Goal: Navigation & Orientation: Find specific page/section

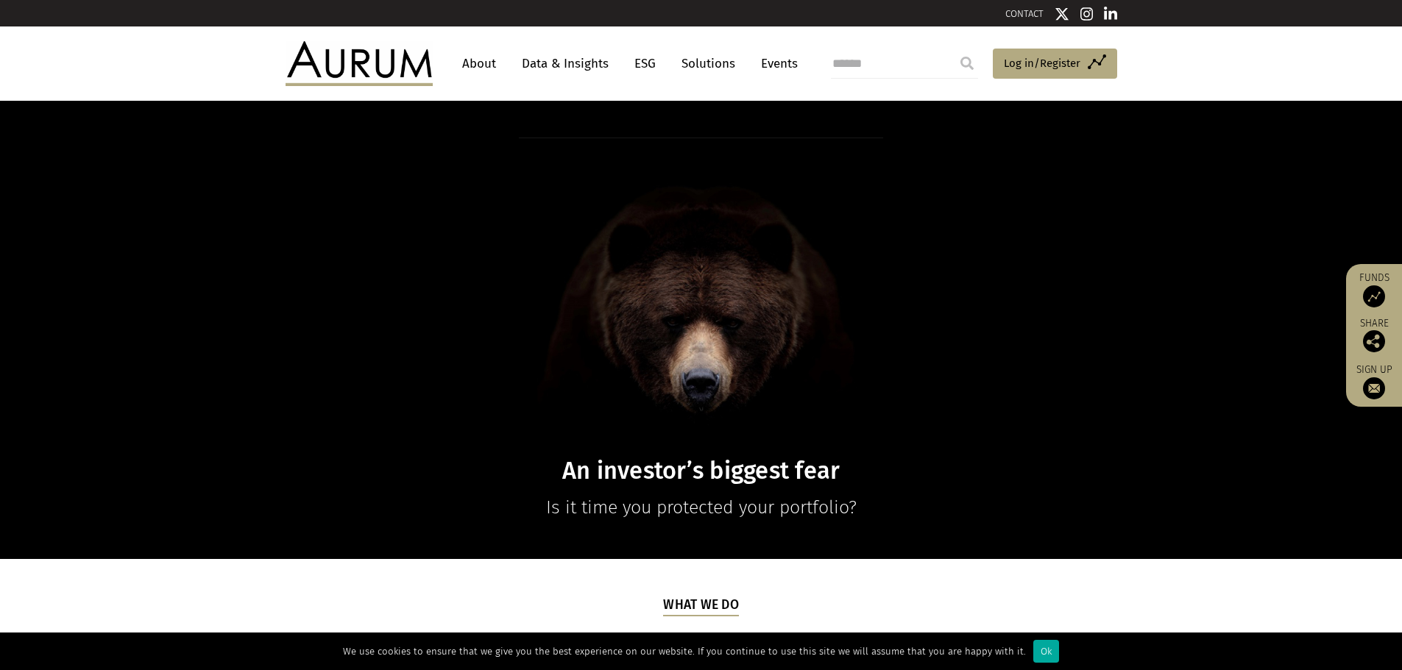
click at [543, 62] on link "Data & Insights" at bounding box center [565, 63] width 102 height 27
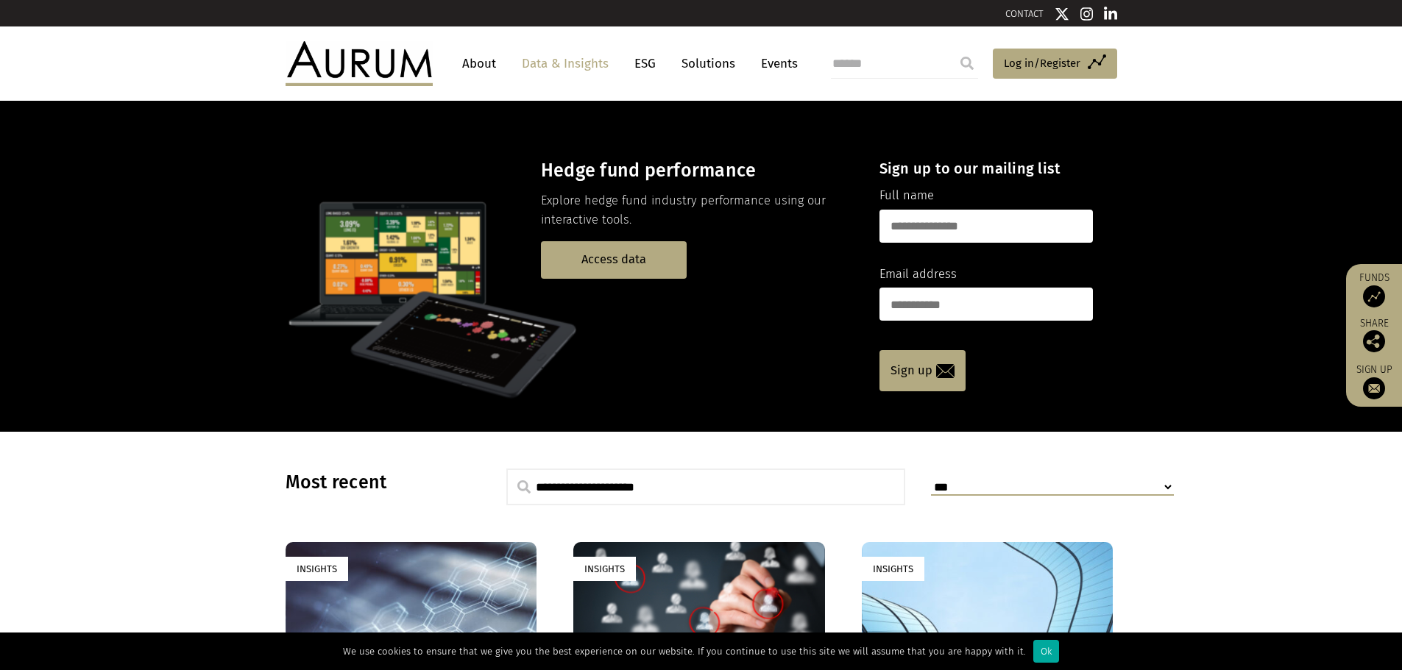
click at [700, 59] on link "Solutions" at bounding box center [708, 63] width 68 height 27
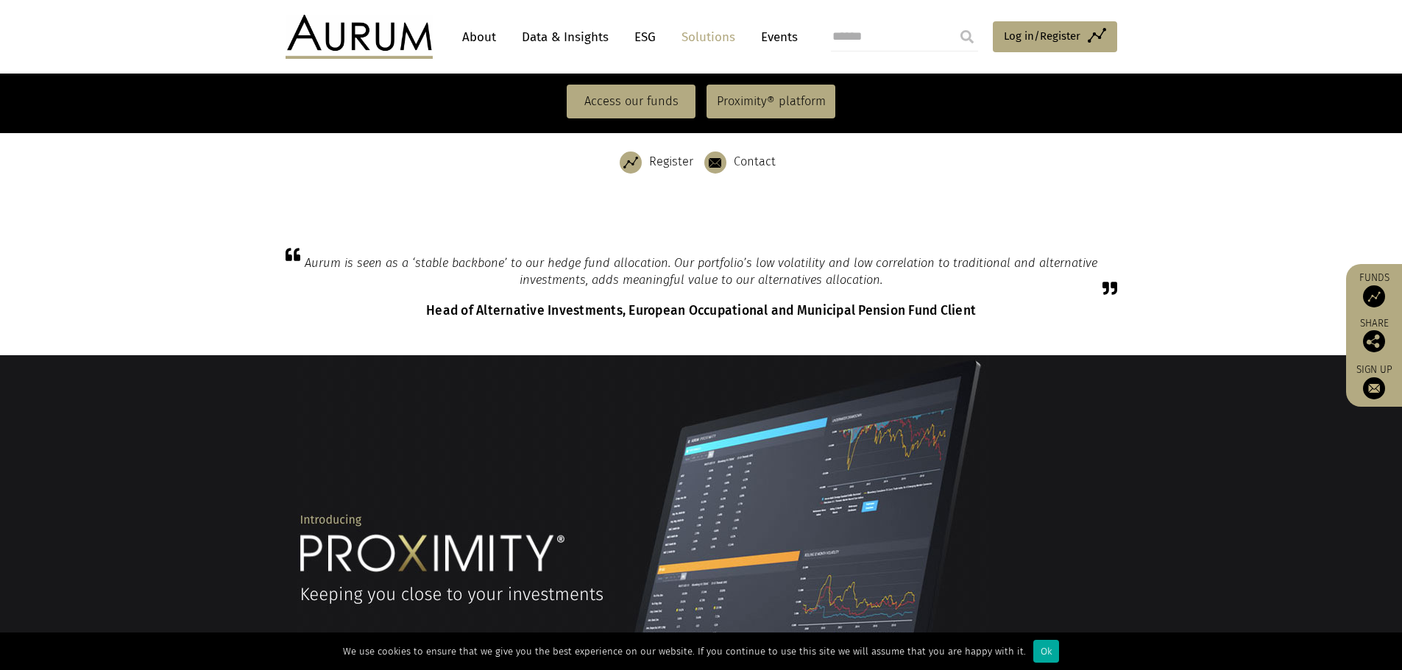
scroll to position [892, 0]
